Goal: Find specific fact: Find contact information

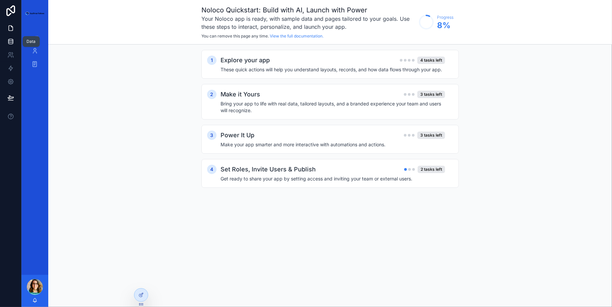
click at [14, 43] on link at bounding box center [10, 41] width 21 height 13
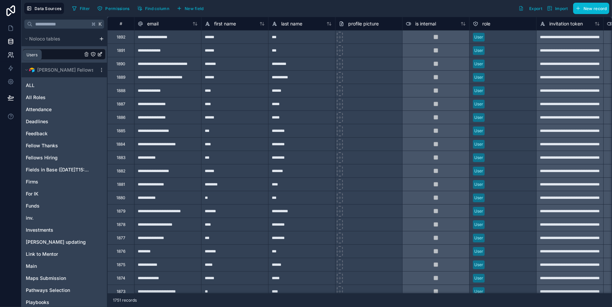
click at [12, 51] on link at bounding box center [10, 54] width 21 height 13
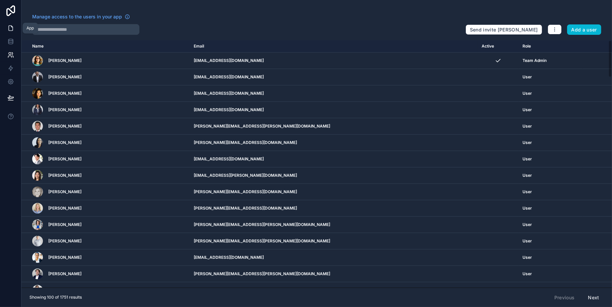
click at [13, 30] on icon at bounding box center [10, 28] width 7 height 7
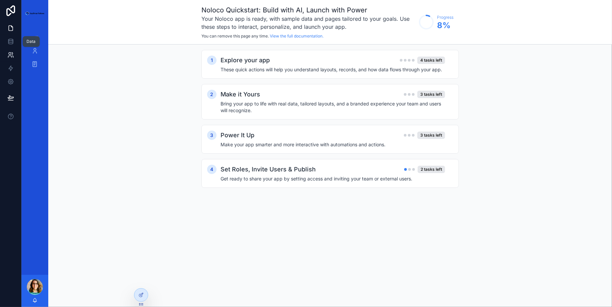
click at [9, 56] on icon at bounding box center [10, 55] width 7 height 7
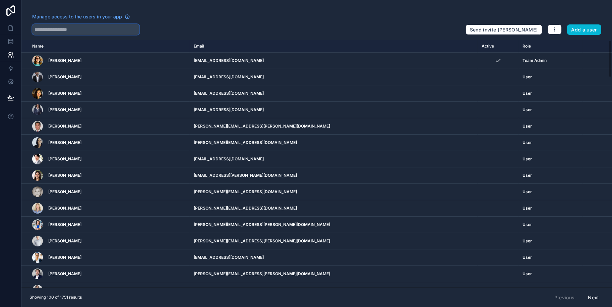
click at [65, 29] on input "text" at bounding box center [85, 29] width 107 height 11
type input "*******"
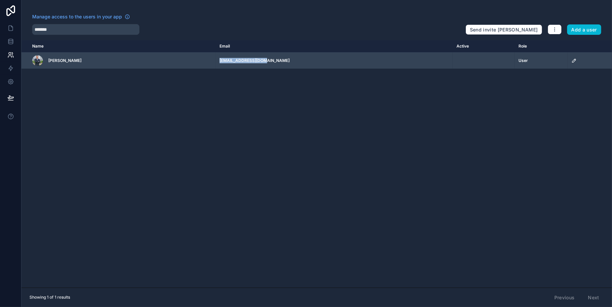
drag, startPoint x: 276, startPoint y: 62, endPoint x: 233, endPoint y: 61, distance: 43.9
click at [233, 61] on td "[EMAIL_ADDRESS][DOMAIN_NAME]" at bounding box center [334, 61] width 237 height 16
copy td "[EMAIL_ADDRESS][DOMAIN_NAME]"
